Goal: Complete application form

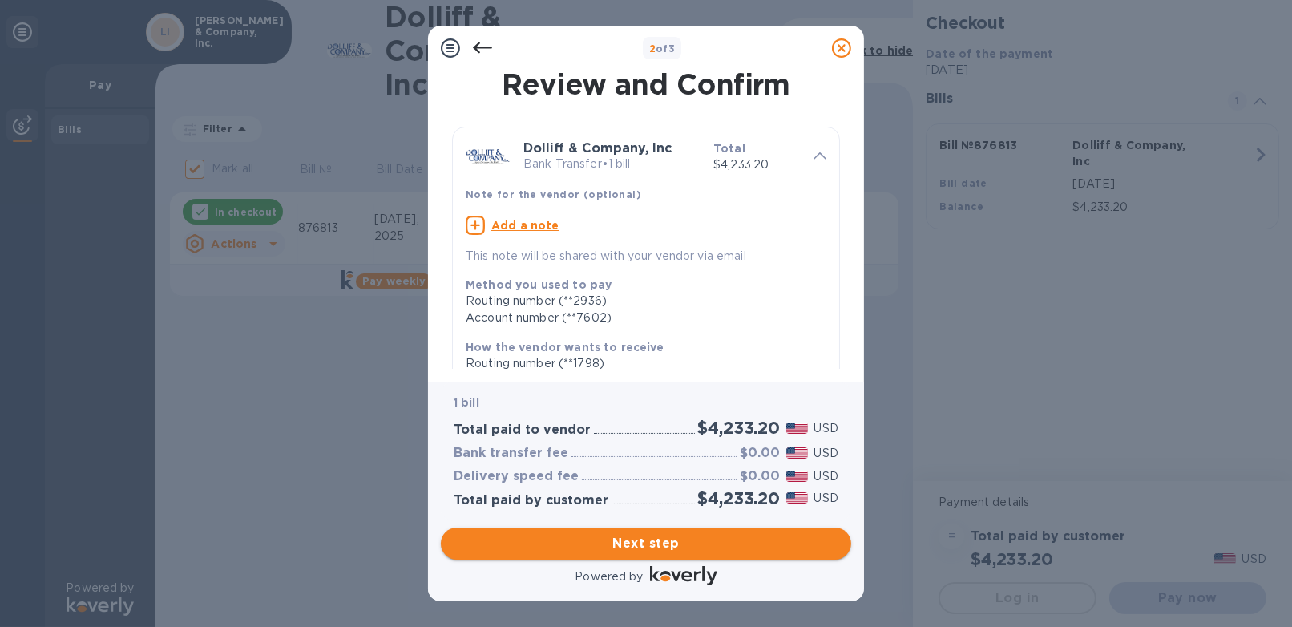
click at [659, 539] on span "Next step" at bounding box center [645, 543] width 385 height 19
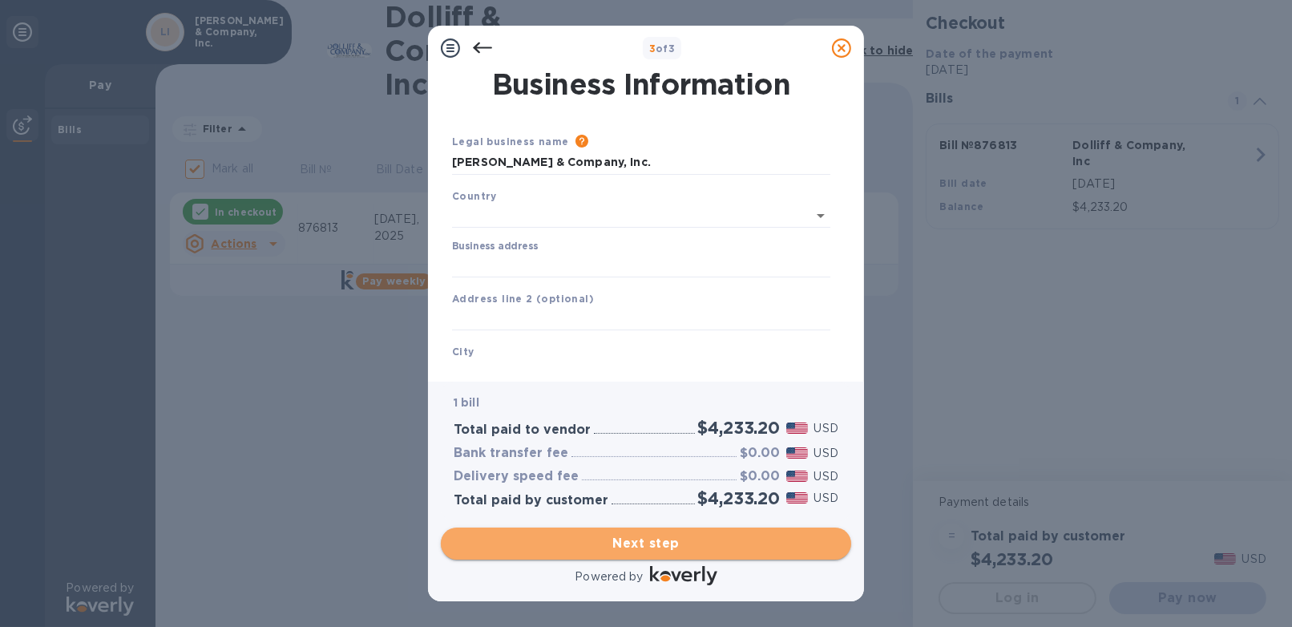
type input "[GEOGRAPHIC_DATA]"
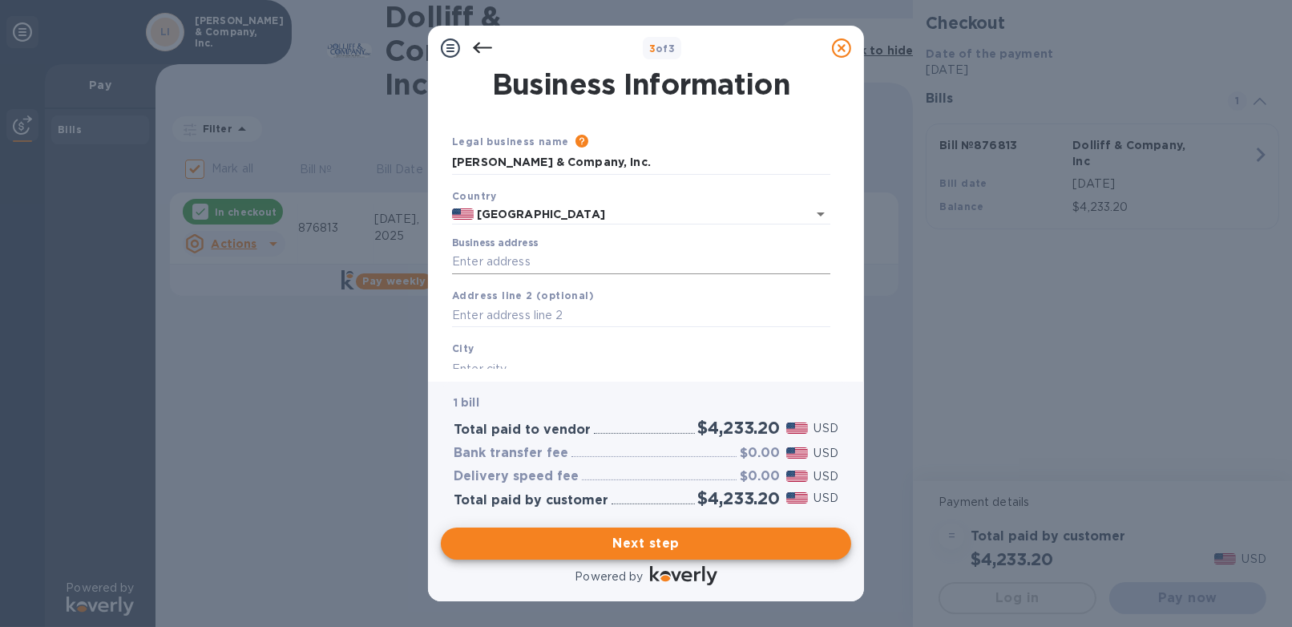
click at [536, 261] on input "Business address" at bounding box center [641, 262] width 378 height 24
type input "[STREET_ADDRESS]"
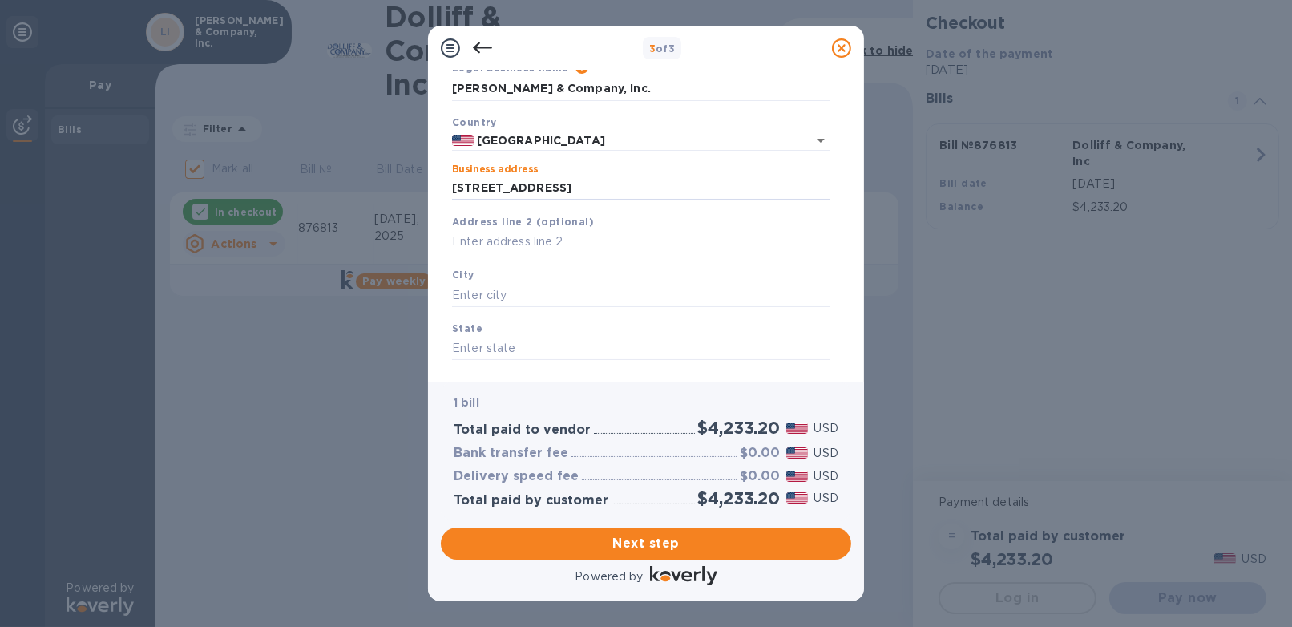
scroll to position [156, 0]
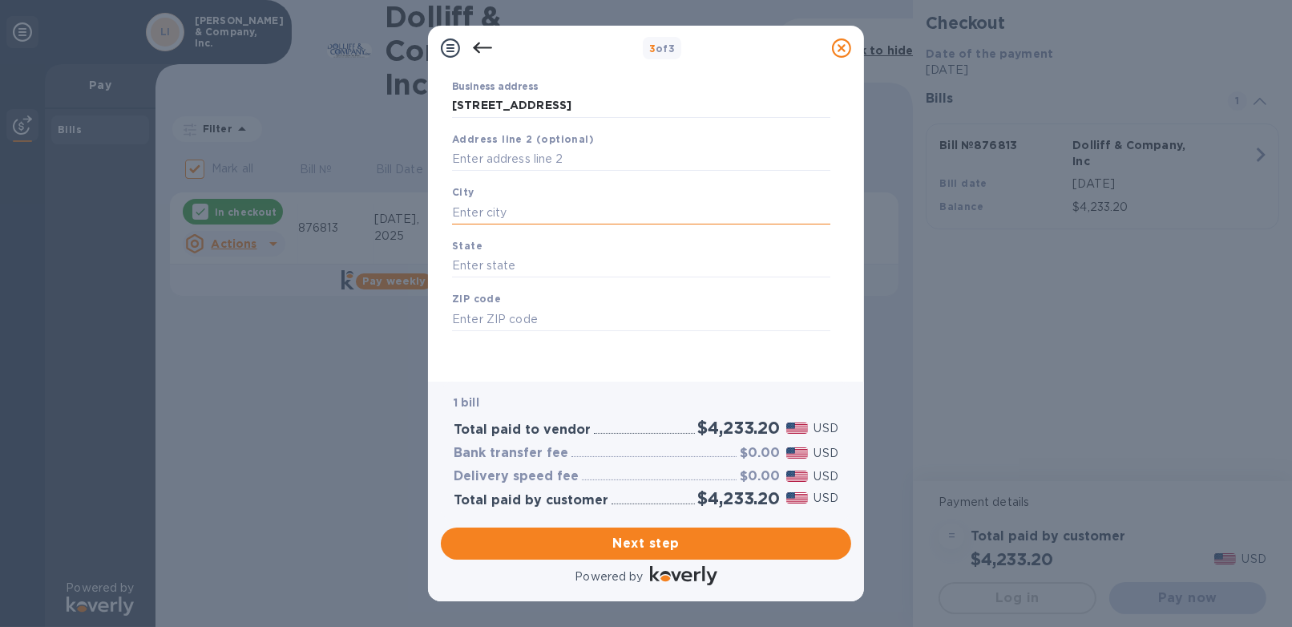
click at [506, 208] on input "text" at bounding box center [641, 212] width 378 height 24
type input "Ashland"
type input "NH"
type input "03217"
click at [685, 550] on span "Next step" at bounding box center [645, 543] width 385 height 19
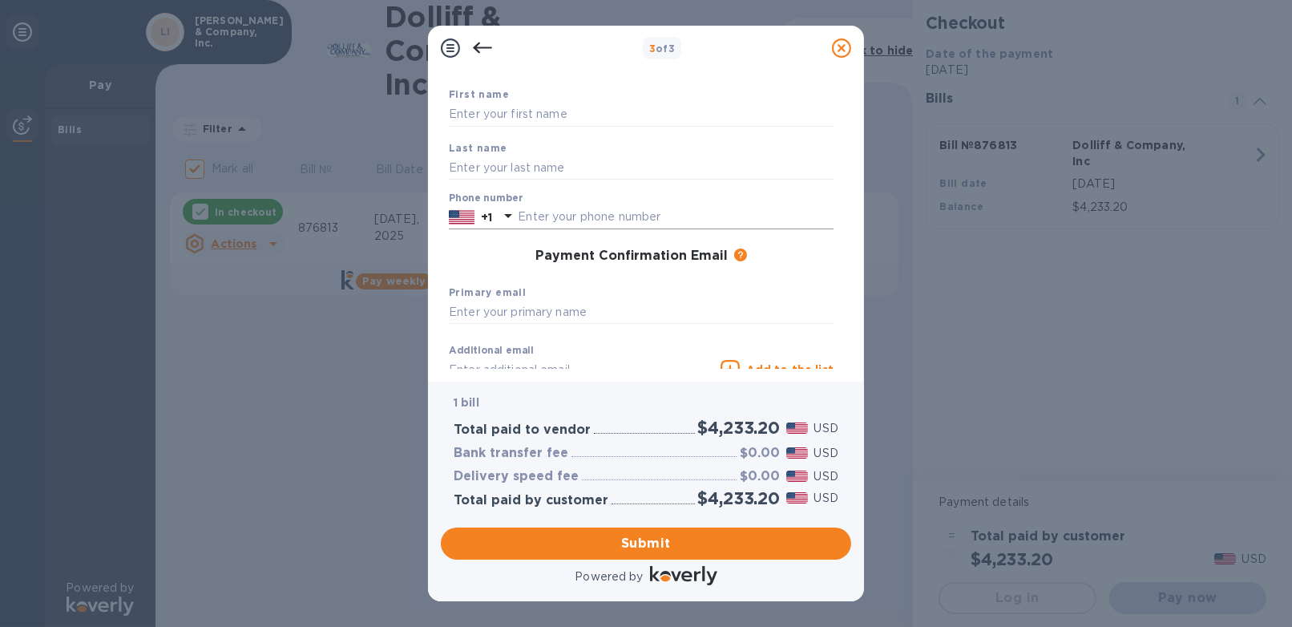
scroll to position [0, 0]
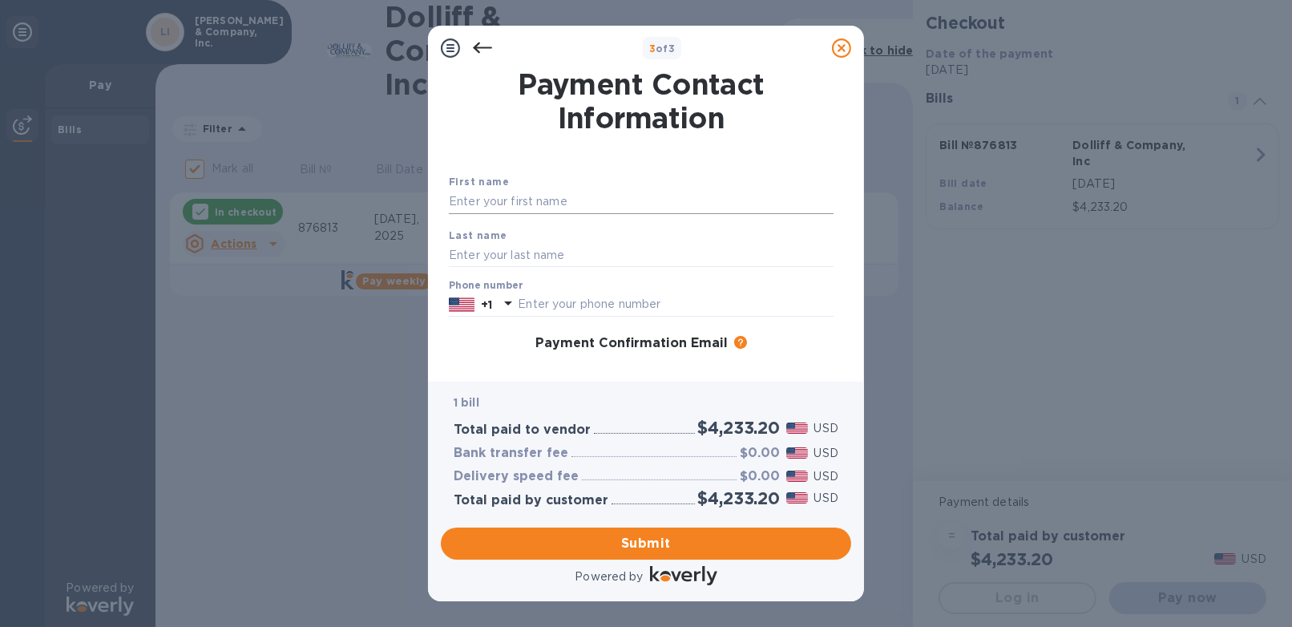
click at [511, 192] on input "text" at bounding box center [641, 202] width 385 height 24
type input "Joy"
type input "[PERSON_NAME]"
type input "6034816374"
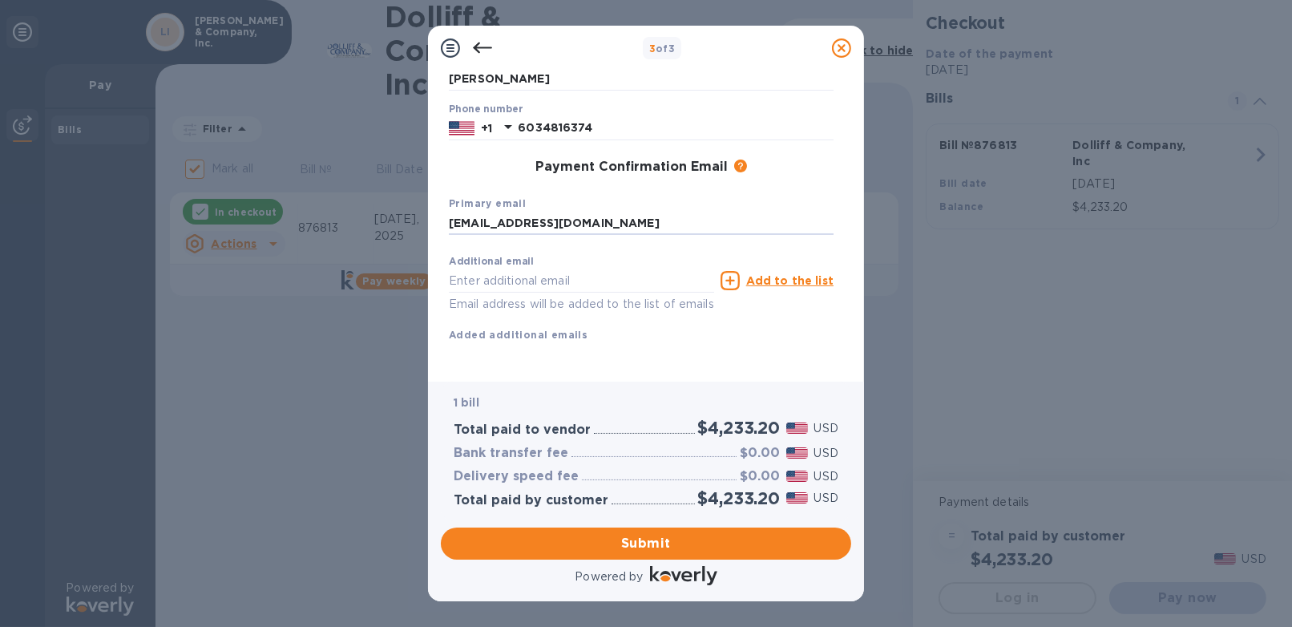
type input "[EMAIL_ADDRESS][DOMAIN_NAME]"
click at [696, 532] on button "Submit" at bounding box center [646, 543] width 410 height 32
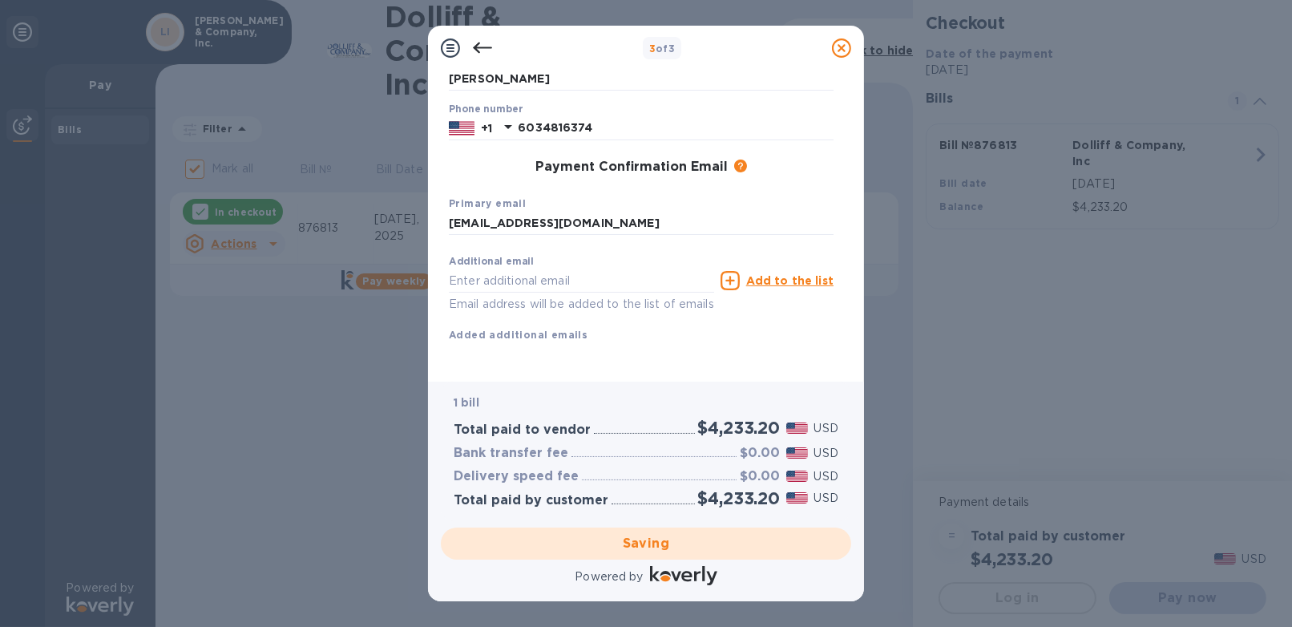
checkbox input "false"
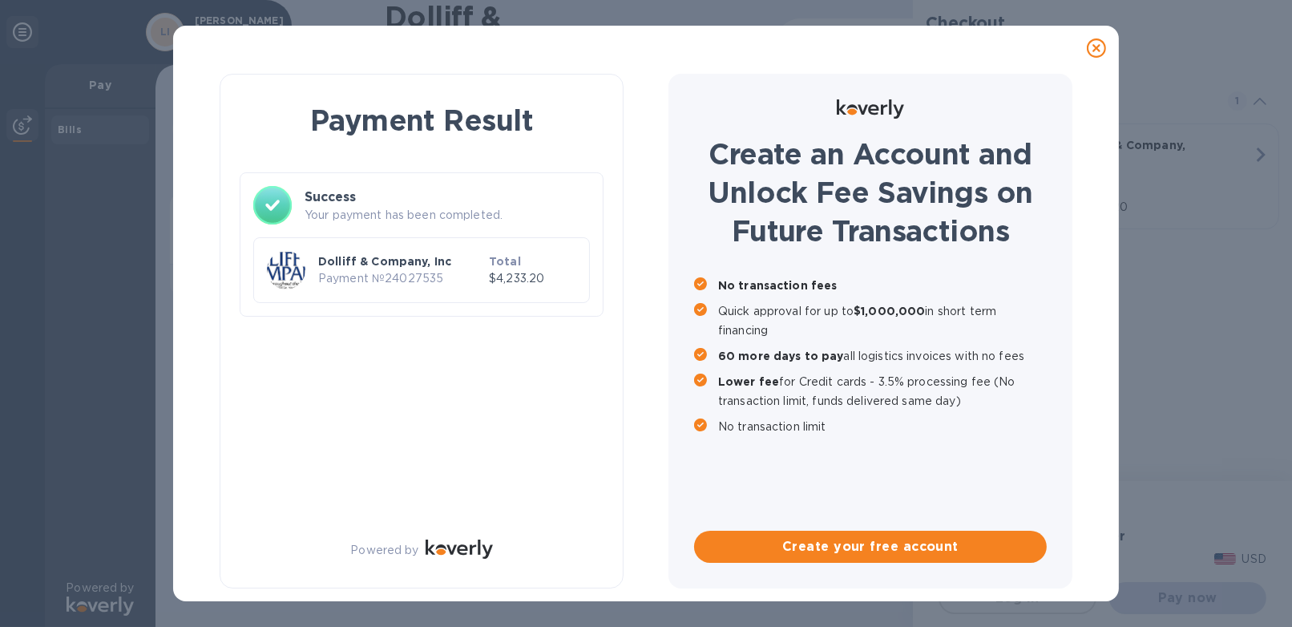
scroll to position [0, 0]
